Goal: Information Seeking & Learning: Check status

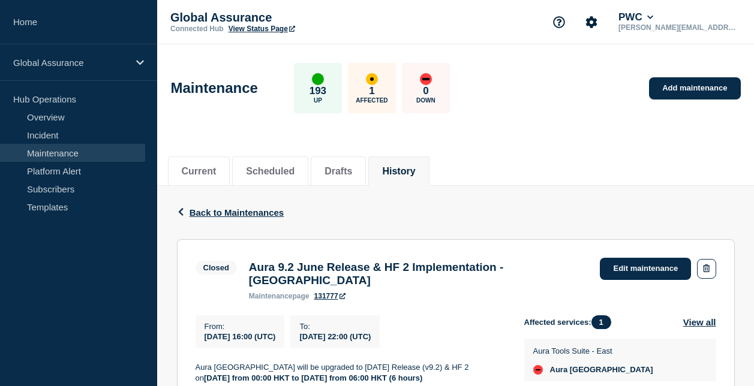
click at [222, 208] on span "Back to Maintenances" at bounding box center [237, 213] width 95 height 10
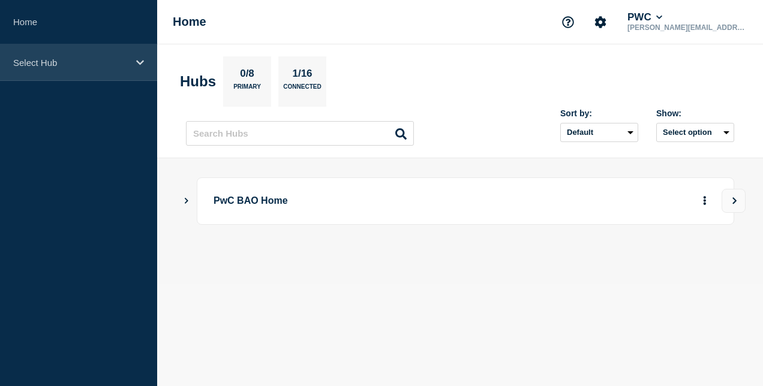
click at [96, 71] on div "Select Hub" at bounding box center [78, 62] width 157 height 37
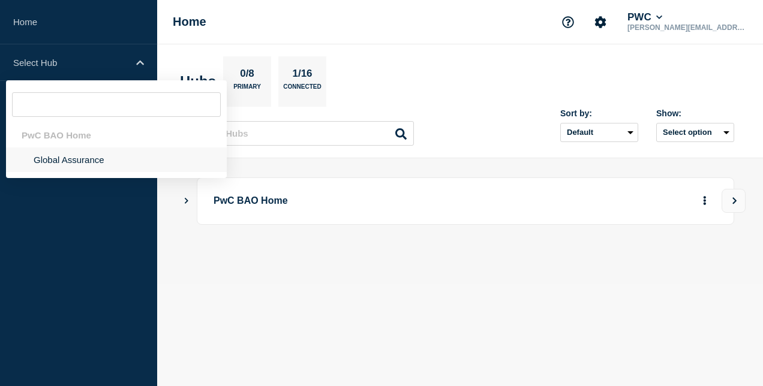
click at [104, 156] on li "Global Assurance" at bounding box center [116, 160] width 221 height 25
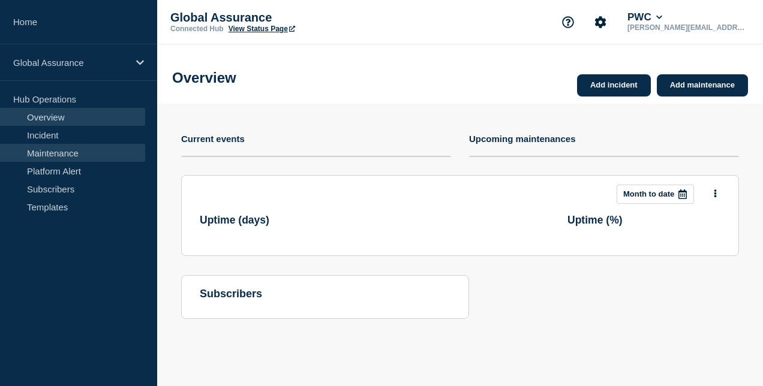
click at [64, 155] on link "Maintenance" at bounding box center [72, 153] width 145 height 18
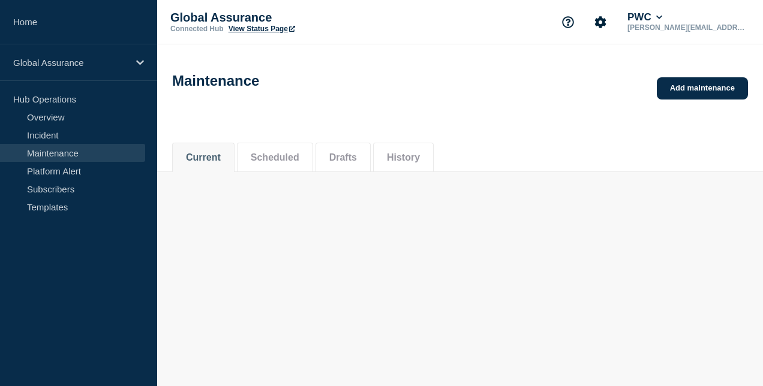
click at [434, 160] on li "History" at bounding box center [403, 157] width 61 height 29
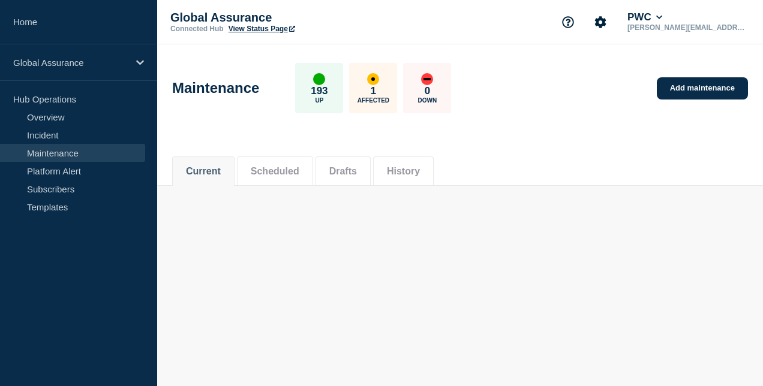
click at [420, 169] on button "History" at bounding box center [403, 171] width 33 height 11
click at [239, 220] on input "text" at bounding box center [235, 217] width 127 height 19
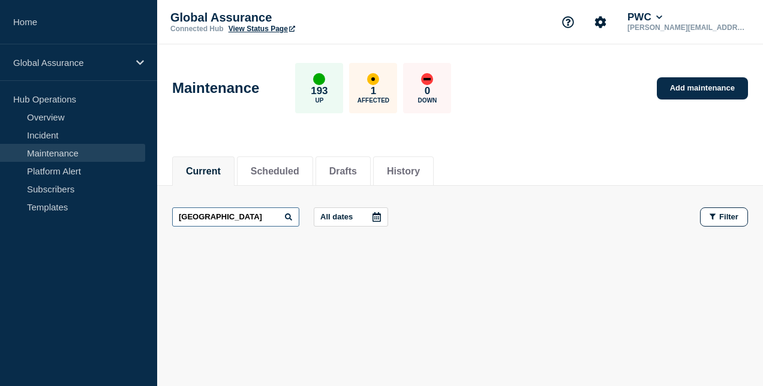
type input "INDONESIA"
click at [420, 170] on button "History" at bounding box center [403, 171] width 33 height 11
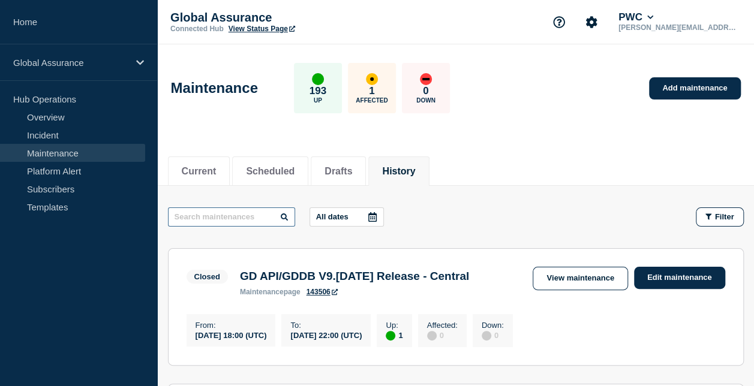
click at [244, 217] on input "text" at bounding box center [231, 217] width 127 height 19
type input "INDONES"
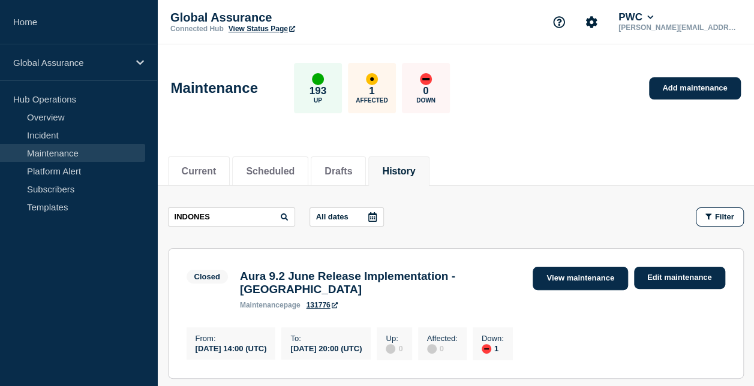
click at [557, 286] on link "View maintenance" at bounding box center [580, 278] width 95 height 23
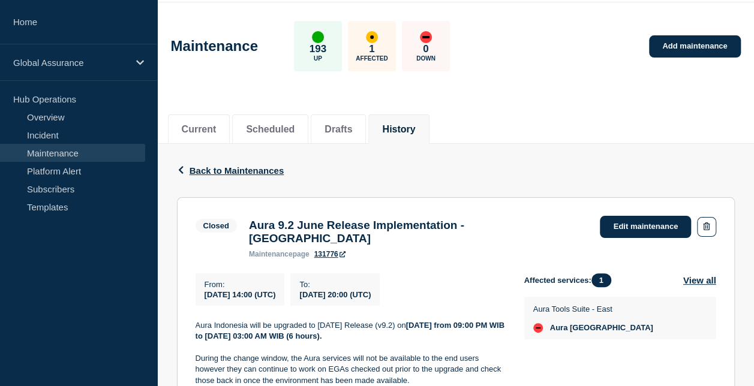
scroll to position [60, 0]
